Goal: Task Accomplishment & Management: Use online tool/utility

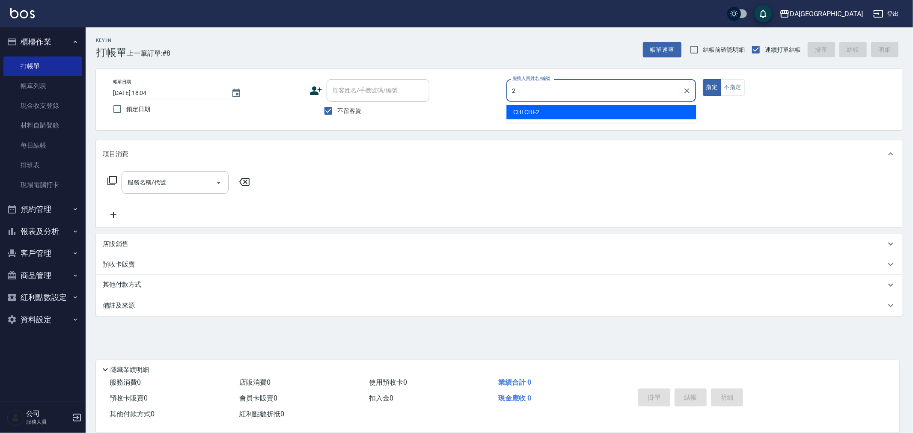
type input "CHI CHI-2"
type button "true"
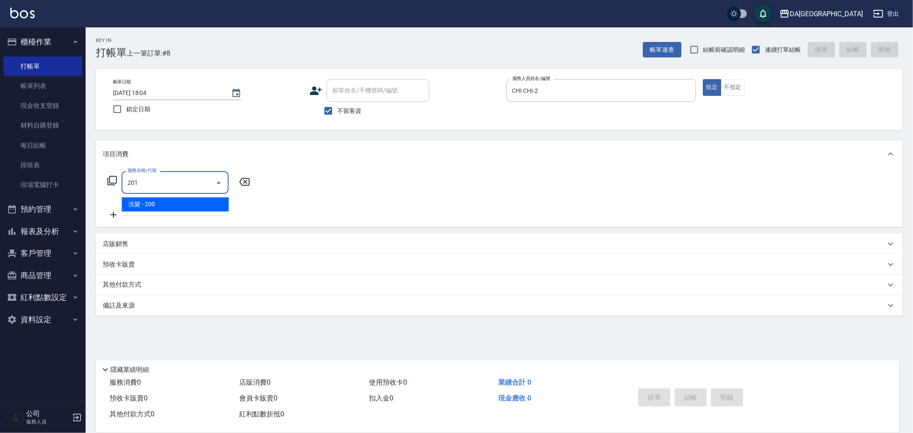
type input "洗髮(201)"
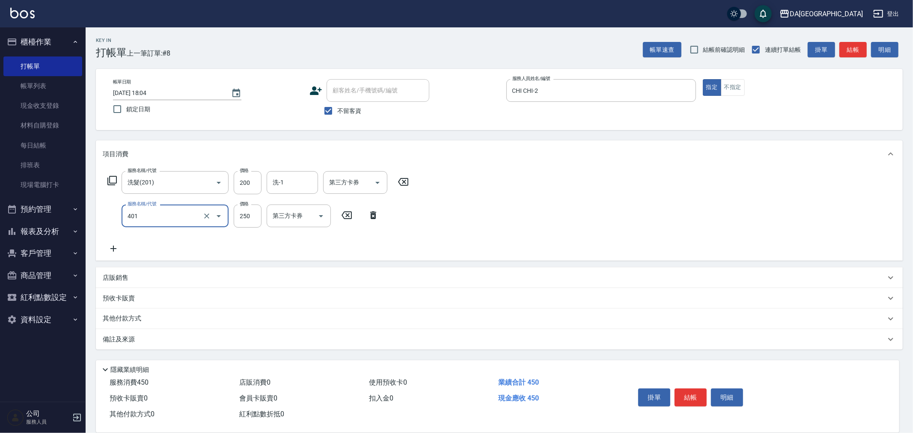
type input "剪髮(401)"
type input "400"
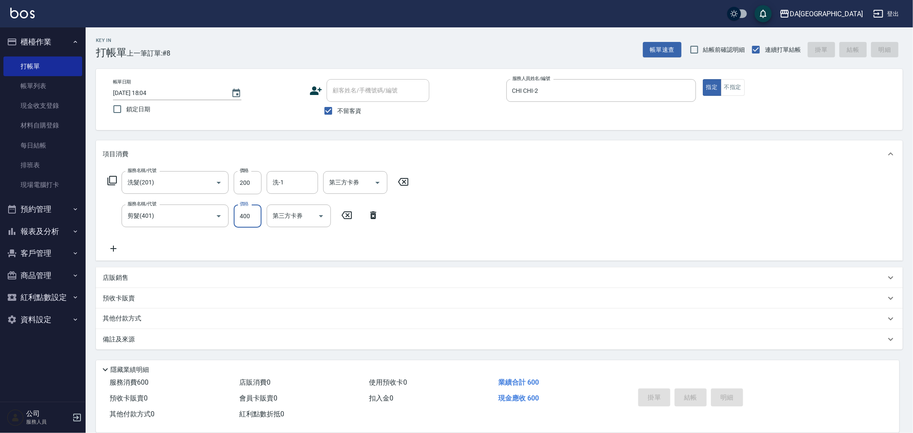
type input "[DATE] 19:48"
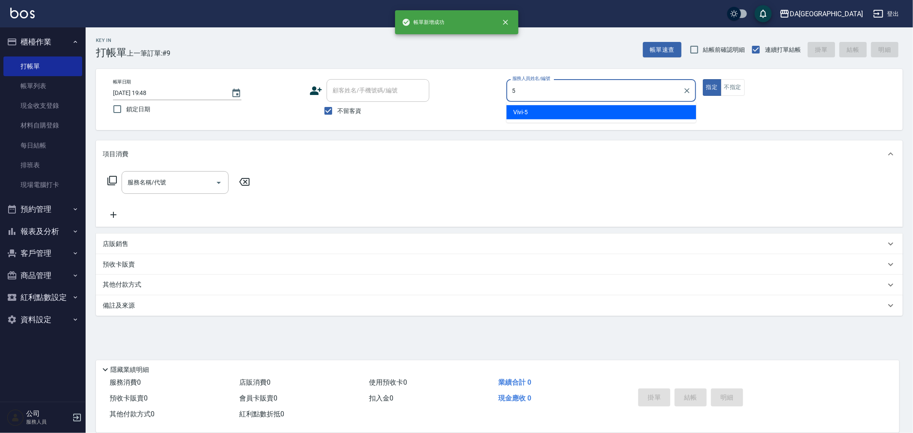
type input "Vivi-5"
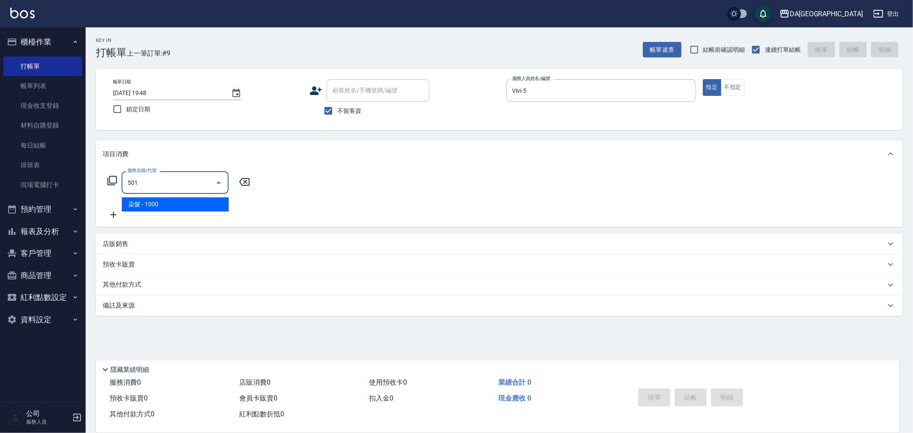
type input "染髮(501)"
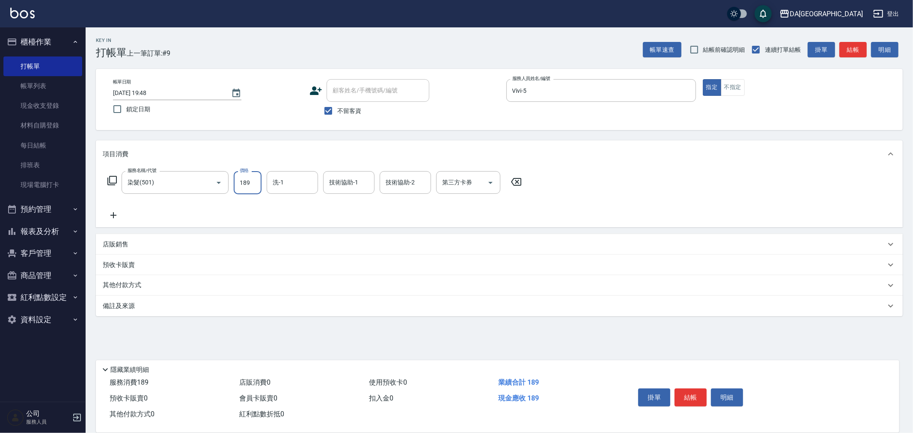
type input "1890"
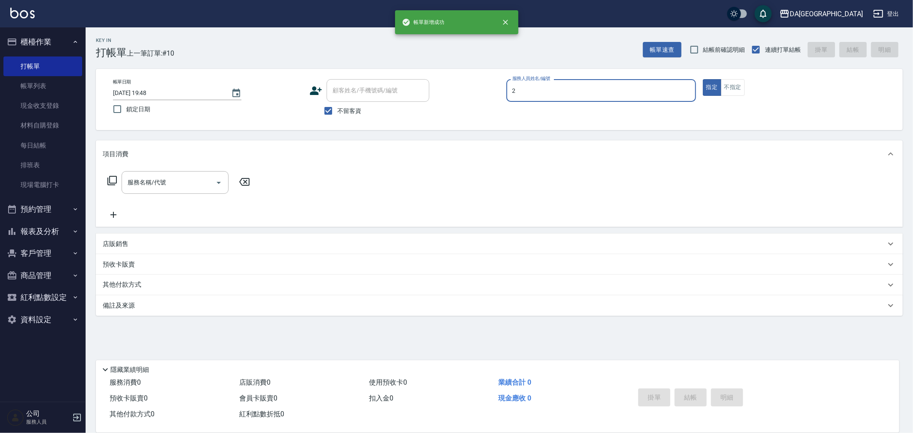
type input "CHI CHI-2"
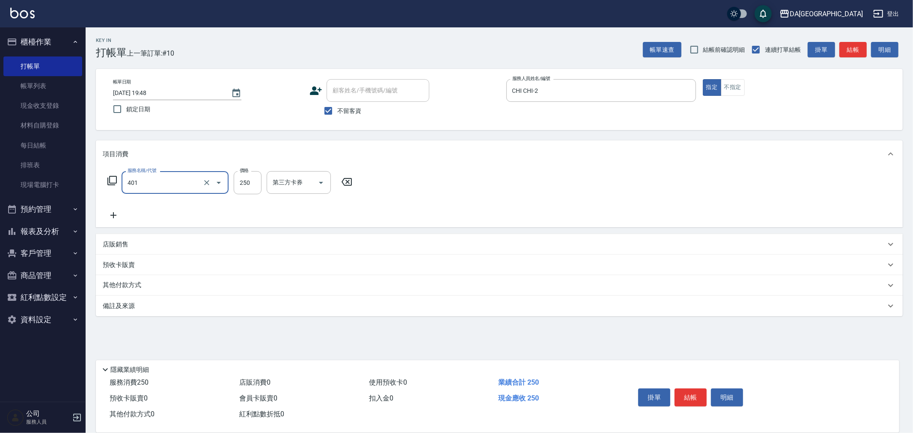
type input "剪髮(401)"
type input "400"
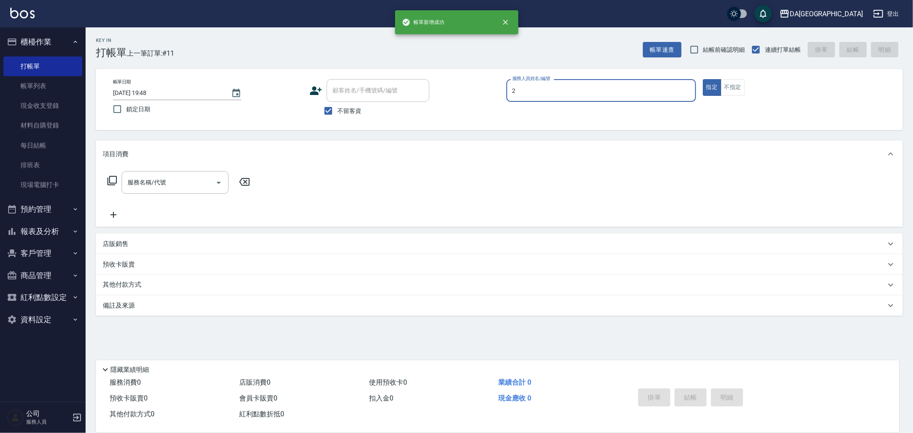
type input "CHI CHI-2"
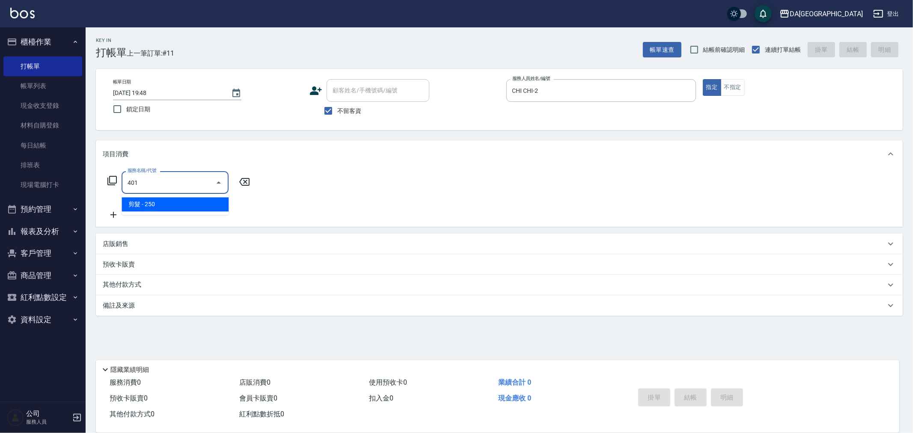
type input "剪髮(401)"
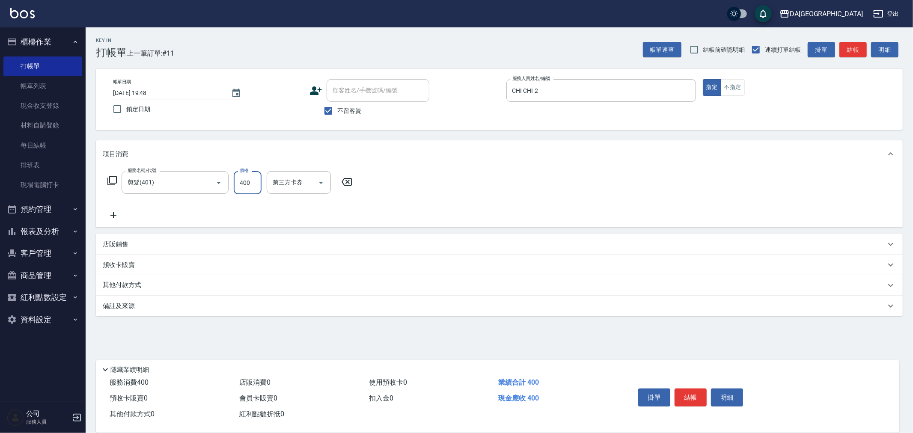
type input "400"
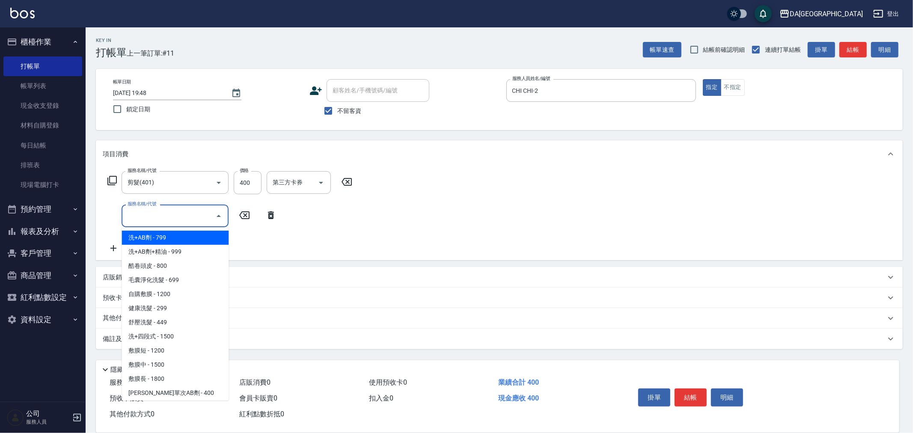
type input "洗+AB劑(101)"
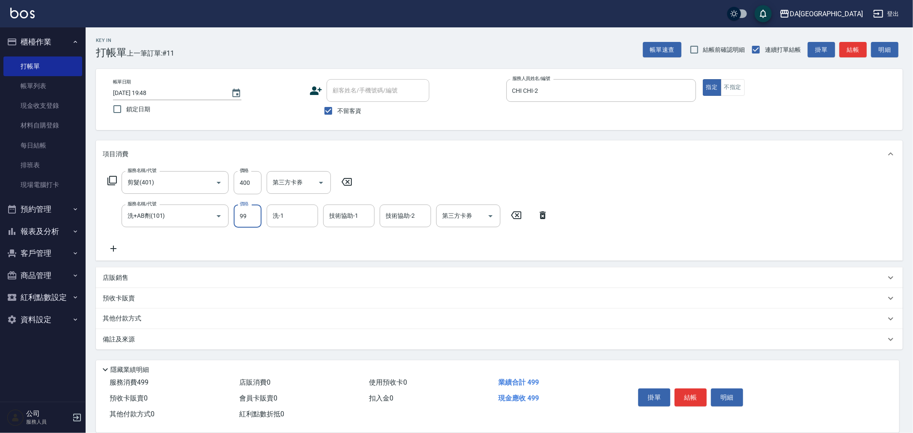
type input "999"
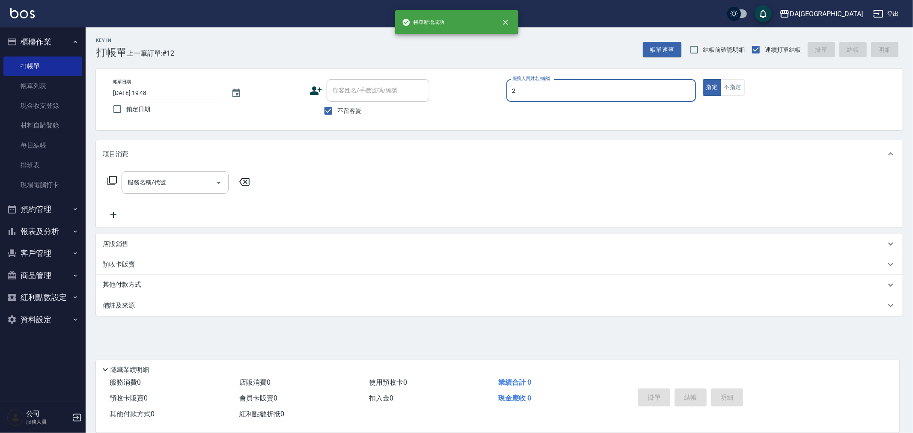
type input "CHI CHI-2"
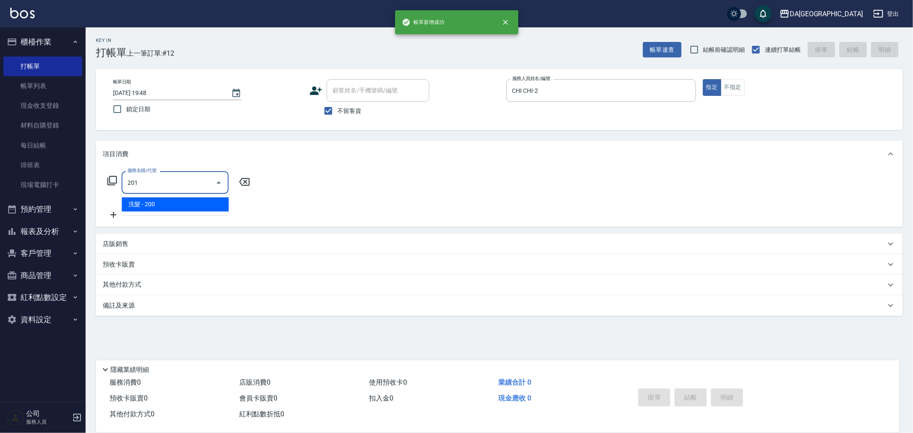
type input "洗髮(201)"
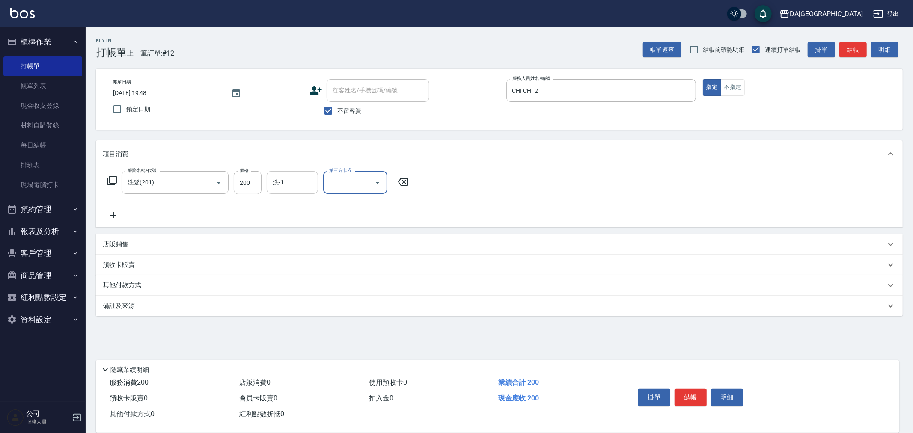
click at [289, 182] on input "洗-1" at bounding box center [293, 182] width 44 height 15
type input "[PERSON_NAME]-30"
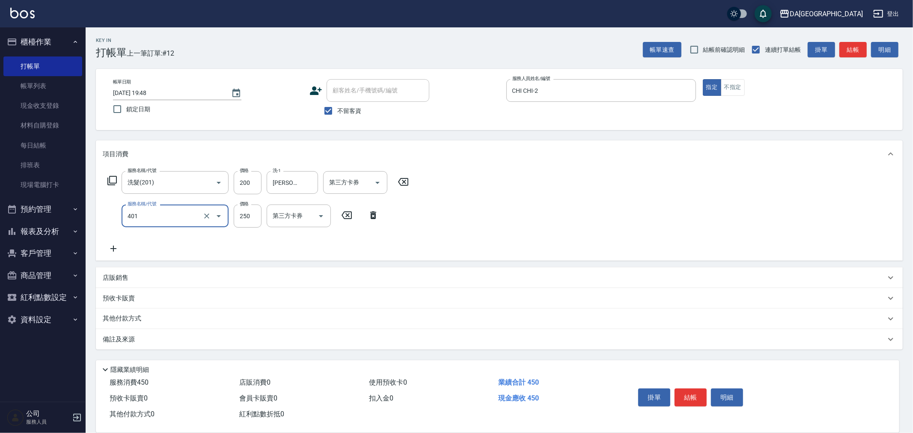
type input "剪髮(401)"
type input "400"
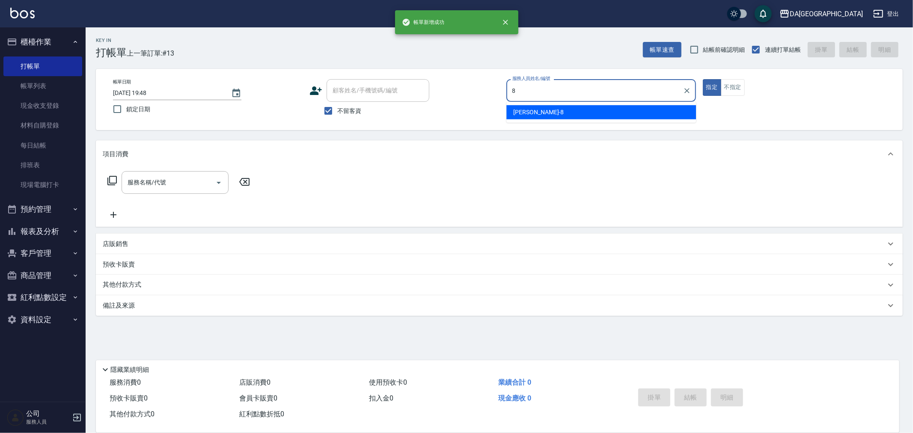
type input "[PERSON_NAME]-8"
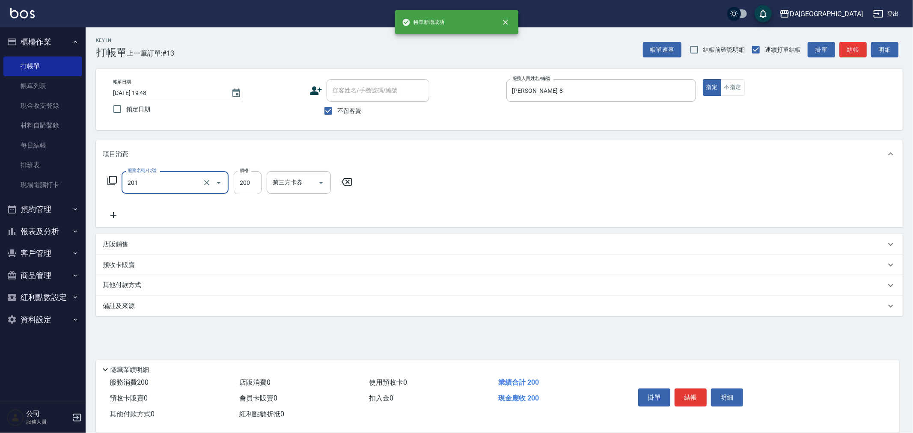
type input "洗髮(201)"
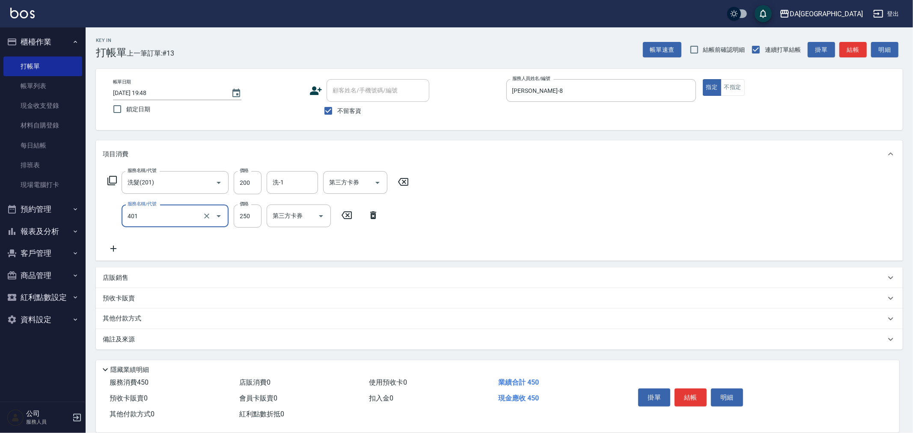
type input "剪髮(401)"
type input "400"
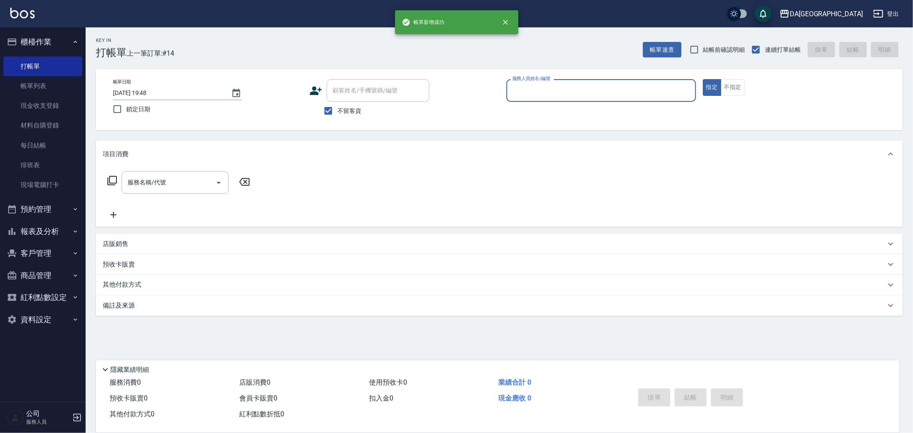
click at [48, 234] on button "報表及分析" at bounding box center [42, 231] width 79 height 22
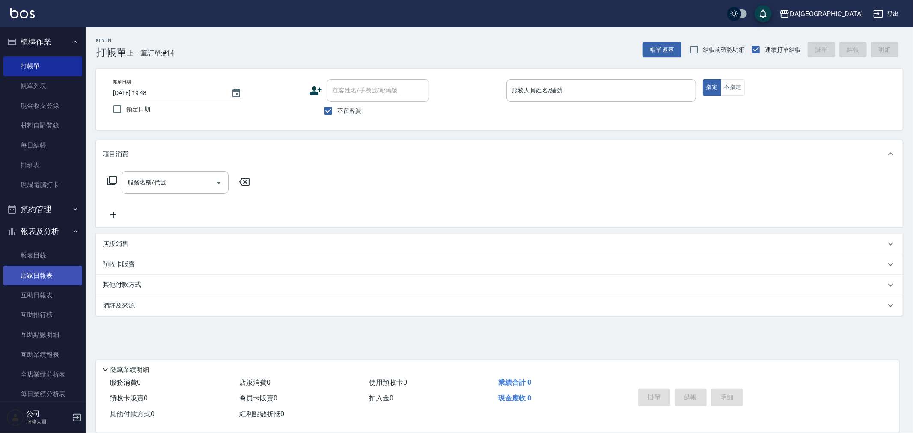
click at [48, 279] on link "店家日報表" at bounding box center [42, 276] width 79 height 20
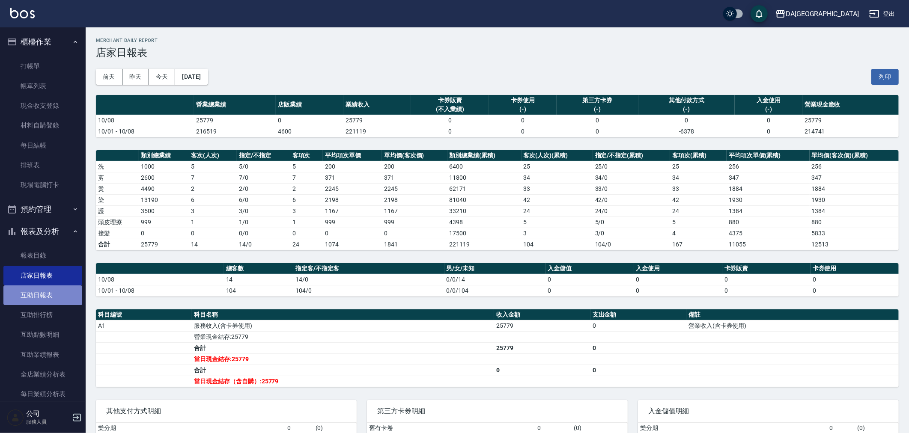
click at [55, 291] on link "互助日報表" at bounding box center [42, 296] width 79 height 20
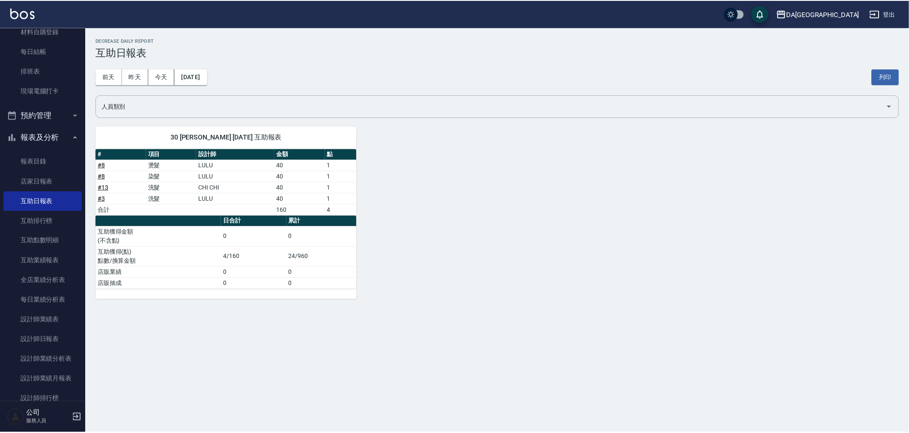
scroll to position [95, 0]
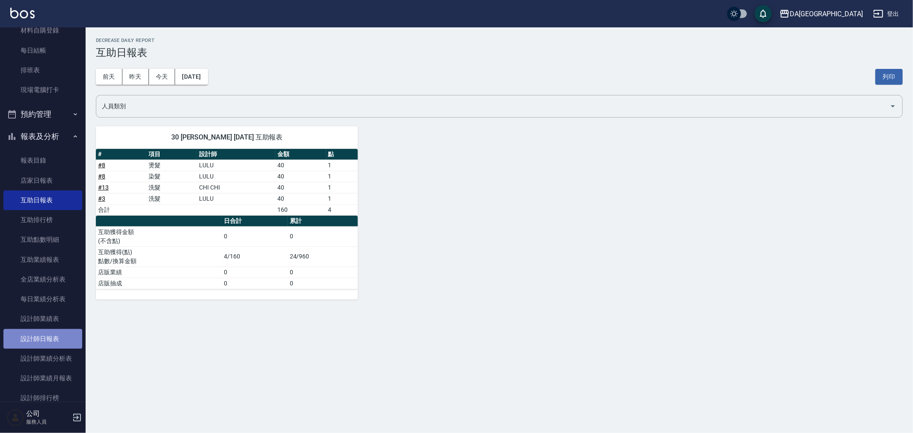
click at [58, 341] on link "設計師日報表" at bounding box center [42, 339] width 79 height 20
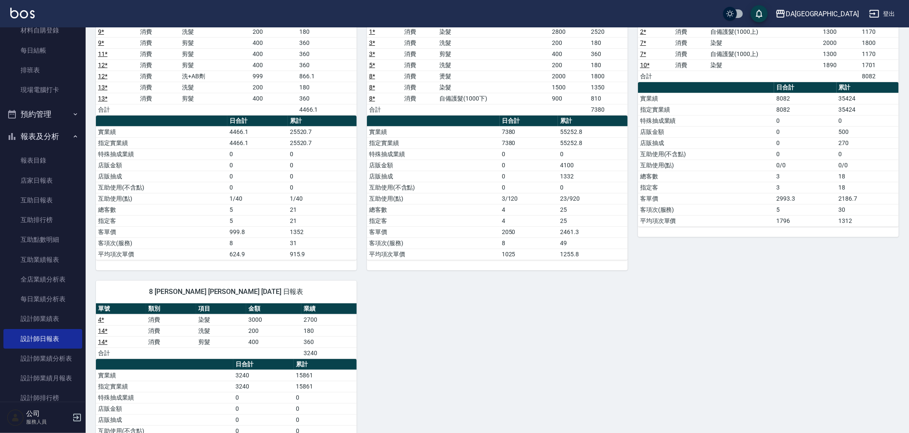
scroll to position [206, 0]
